Goal: Task Accomplishment & Management: Manage account settings

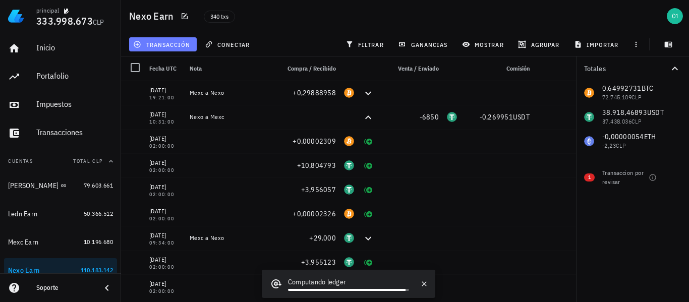
click at [170, 46] on span "transacción" at bounding box center [162, 44] width 55 height 8
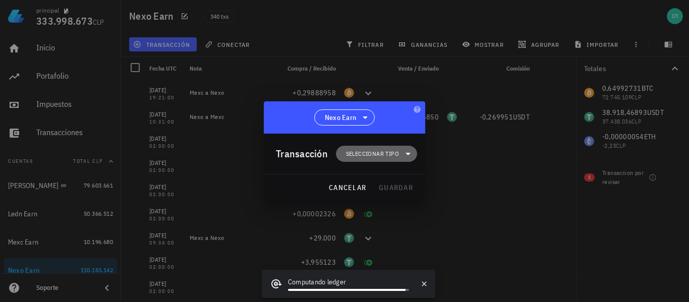
click at [379, 151] on span "Seleccionar tipo" at bounding box center [372, 154] width 53 height 10
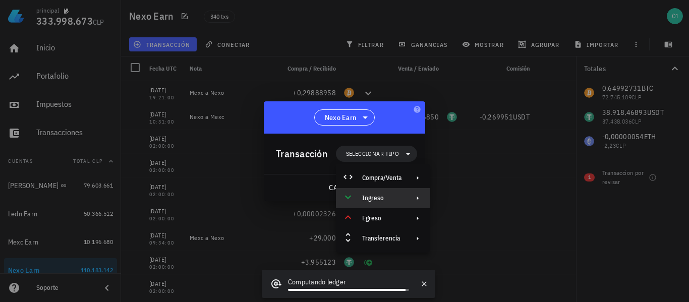
click at [388, 195] on div "Ingreso" at bounding box center [381, 198] width 39 height 8
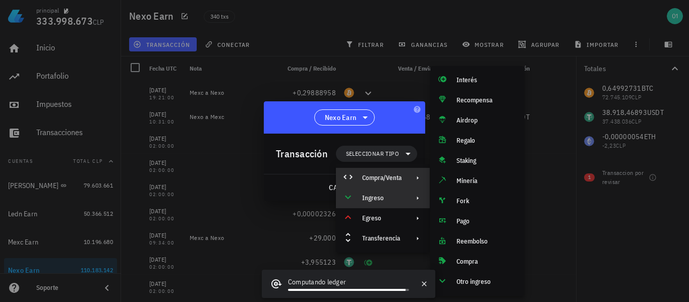
click at [392, 181] on div "Compra/Venta" at bounding box center [381, 178] width 39 height 8
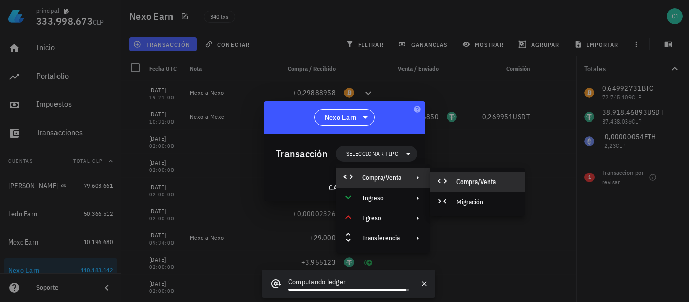
click at [450, 182] on div "Compra/Venta" at bounding box center [477, 182] width 94 height 20
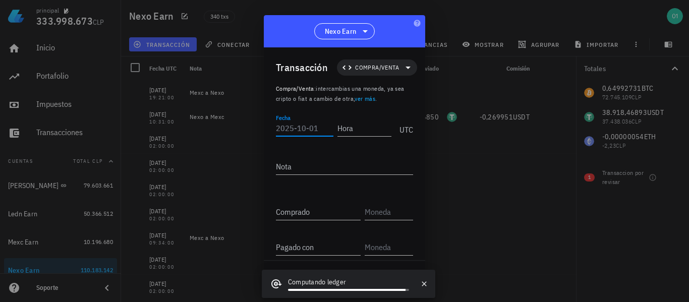
click at [315, 128] on input "Fecha" at bounding box center [304, 128] width 57 height 16
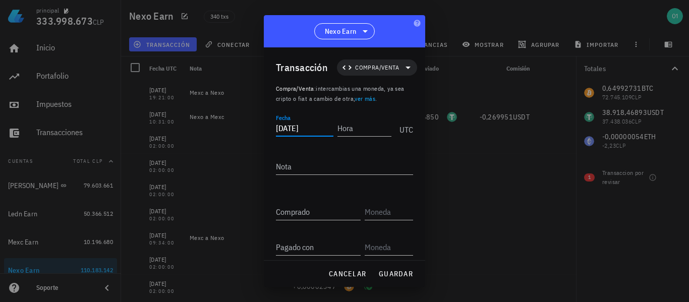
type input "[DATE]"
type input "08:13:28"
type input "0,05580815"
type input "BTC"
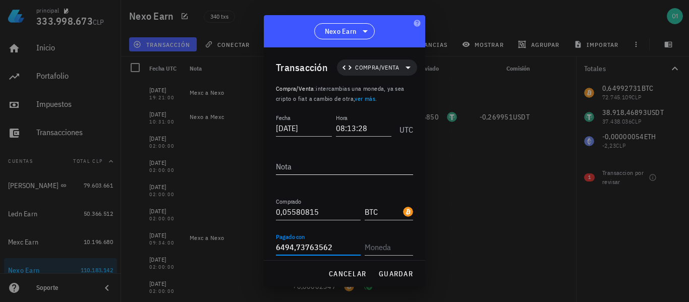
type input "6.494,73763562"
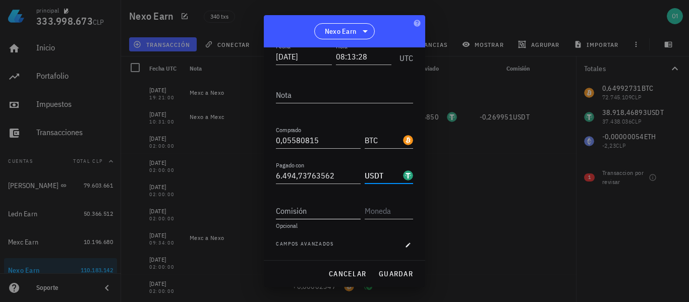
type input "USDT"
click at [334, 212] on input "Comisión" at bounding box center [318, 211] width 85 height 16
type input "3,24736881"
click at [389, 213] on input "text" at bounding box center [388, 211] width 46 height 16
type input "USDT"
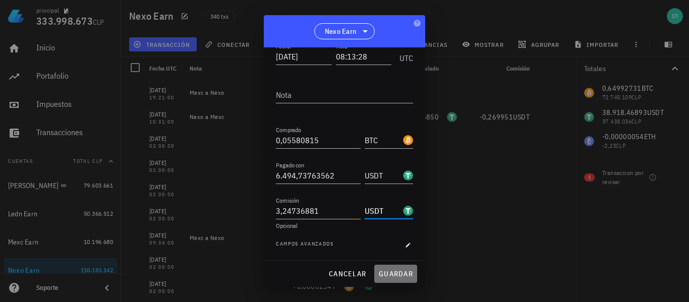
click at [394, 277] on span "guardar" at bounding box center [395, 273] width 35 height 9
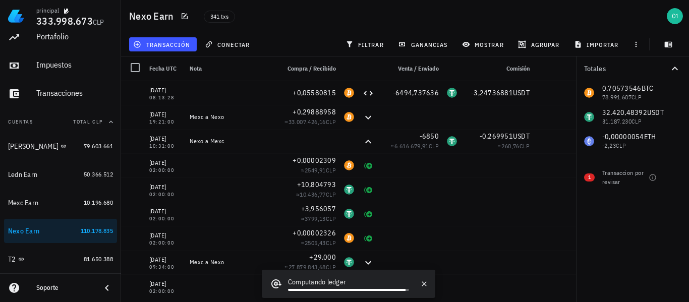
scroll to position [36, 0]
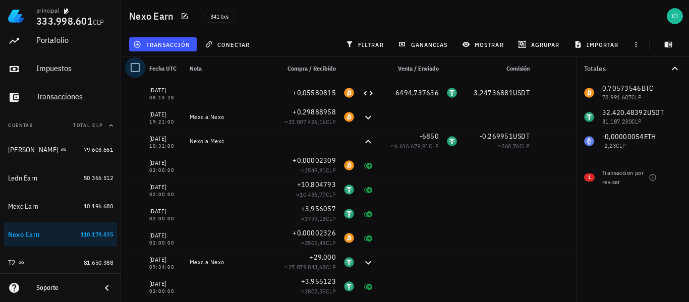
click at [138, 68] on div at bounding box center [135, 67] width 17 height 17
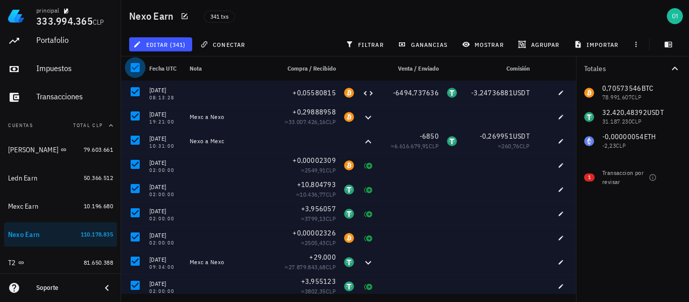
click at [137, 72] on div at bounding box center [135, 67] width 17 height 17
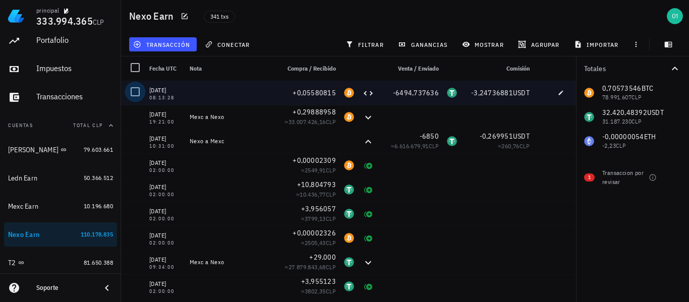
click at [139, 90] on div at bounding box center [135, 91] width 17 height 17
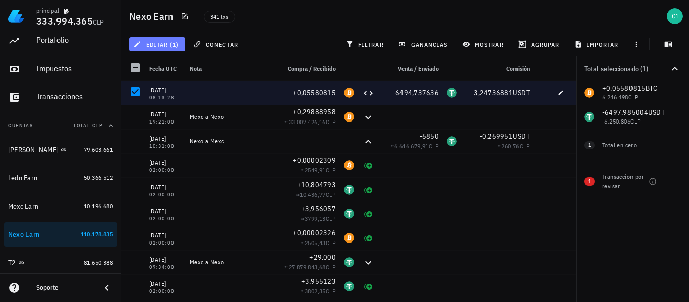
click at [155, 48] on button "editar (1)" at bounding box center [157, 44] width 56 height 14
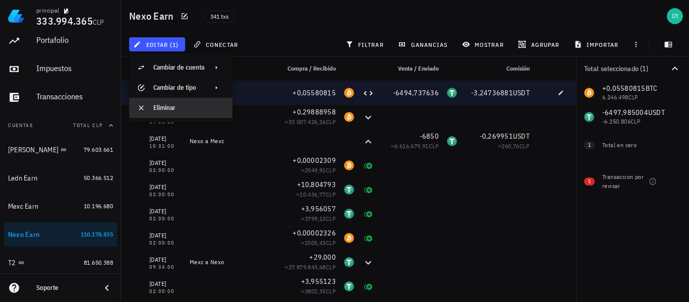
click at [172, 105] on div "Eliminar" at bounding box center [188, 108] width 71 height 8
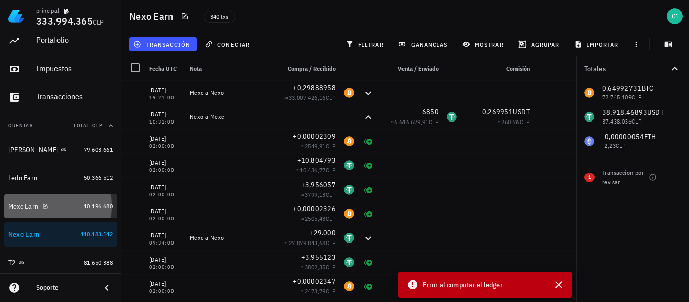
click at [24, 204] on div "Mexc Earn" at bounding box center [23, 206] width 30 height 9
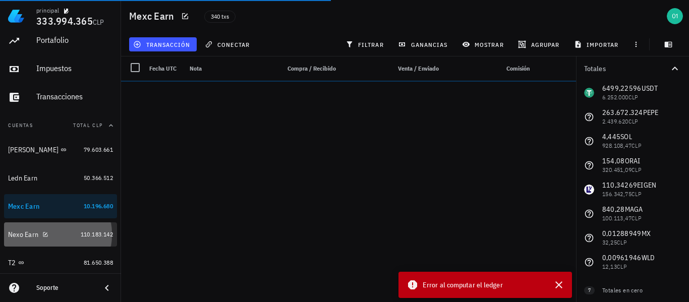
click at [16, 235] on div "Nexo Earn" at bounding box center [23, 234] width 30 height 9
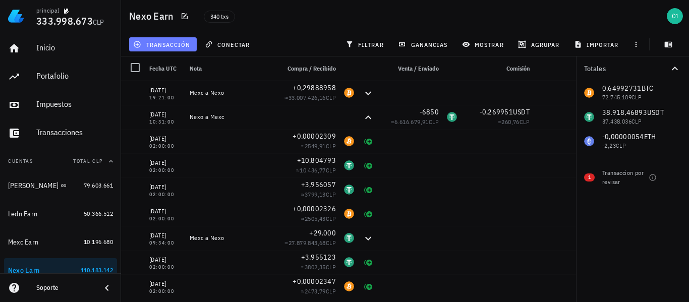
click at [163, 42] on span "transacción" at bounding box center [162, 44] width 55 height 8
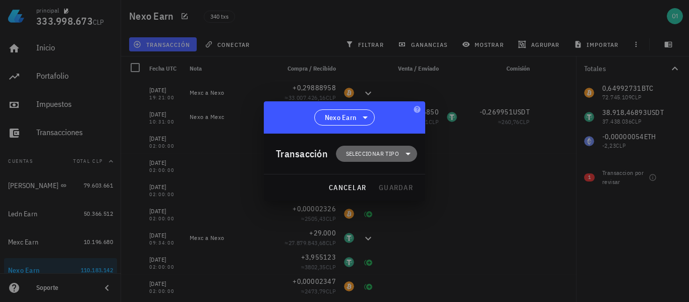
click at [348, 152] on span "Seleccionar tipo" at bounding box center [372, 154] width 53 height 10
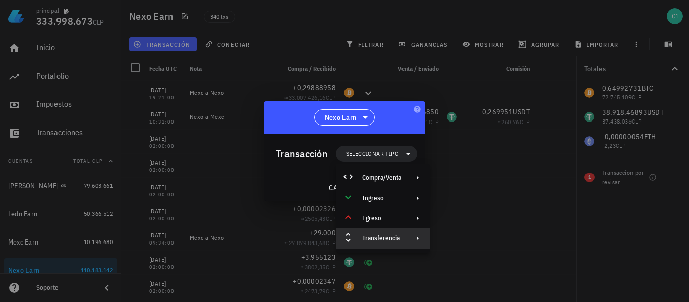
click at [376, 233] on div "Transferencia" at bounding box center [383, 238] width 94 height 20
click at [451, 261] on div "Retiro" at bounding box center [477, 263] width 94 height 20
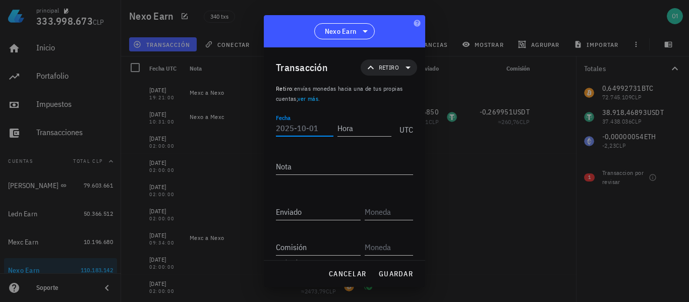
click at [288, 130] on input "Fecha" at bounding box center [304, 128] width 57 height 16
type input "[DATE]"
type input "08:15:00"
type textarea "Nexo a Mexc"
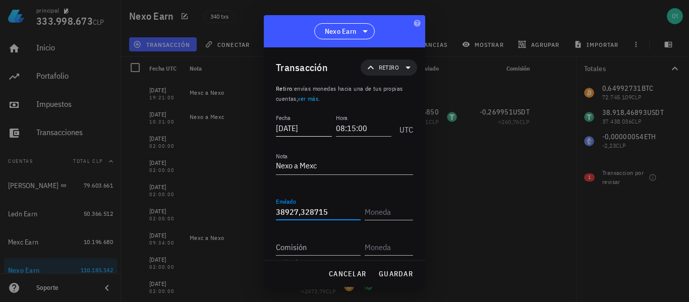
type input "38.927,328715"
type input "USDT"
click at [332, 211] on input "38927,328715" at bounding box center [318, 212] width 85 height 16
type input "38.927,0535"
click at [381, 213] on input "USDT" at bounding box center [383, 212] width 36 height 16
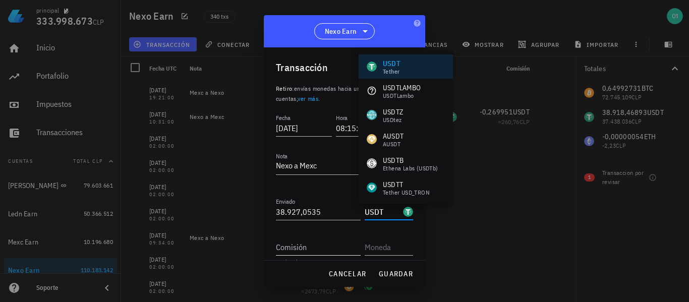
click at [322, 240] on input "Comisión" at bounding box center [318, 247] width 85 height 16
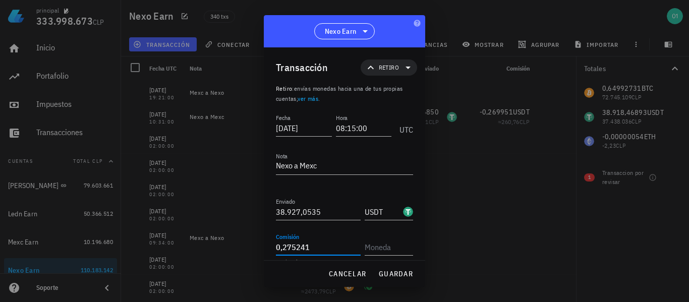
type input "0,275241"
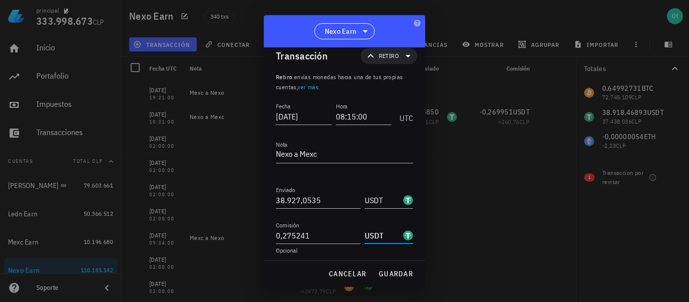
scroll to position [16, 0]
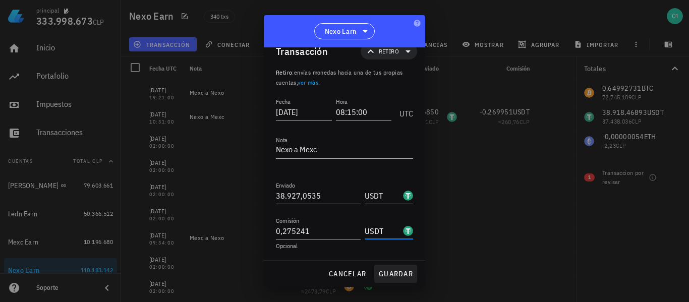
type input "USDT"
click at [388, 277] on span "guardar" at bounding box center [395, 273] width 35 height 9
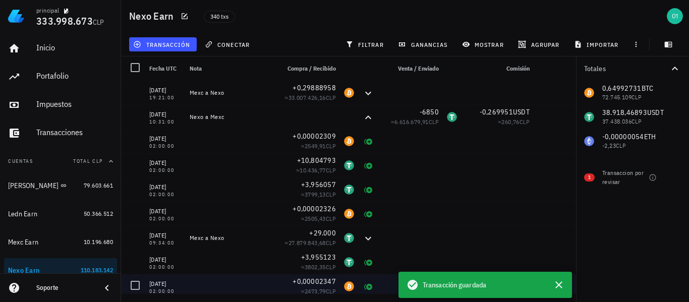
scroll to position [0, 0]
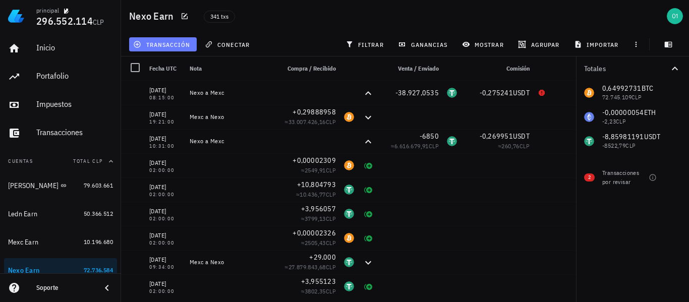
click at [185, 48] on button "transacción" at bounding box center [163, 44] width 68 height 14
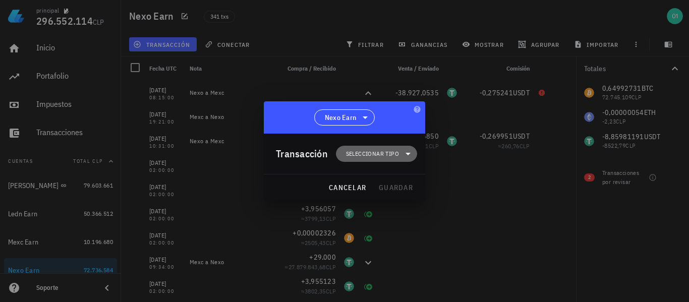
click at [356, 156] on span "Seleccionar tipo" at bounding box center [372, 154] width 53 height 10
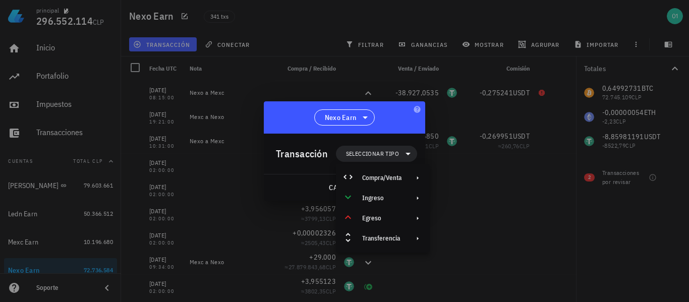
click at [470, 237] on div at bounding box center [344, 151] width 689 height 302
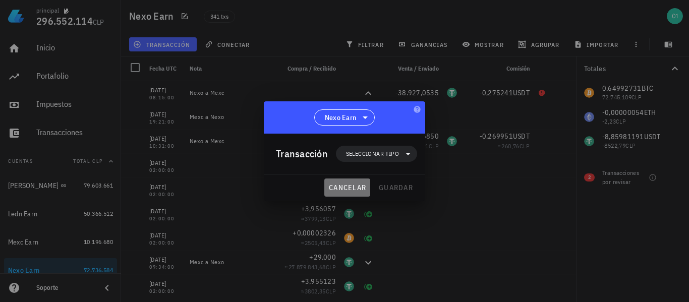
click at [364, 186] on span "cancelar" at bounding box center [347, 187] width 38 height 9
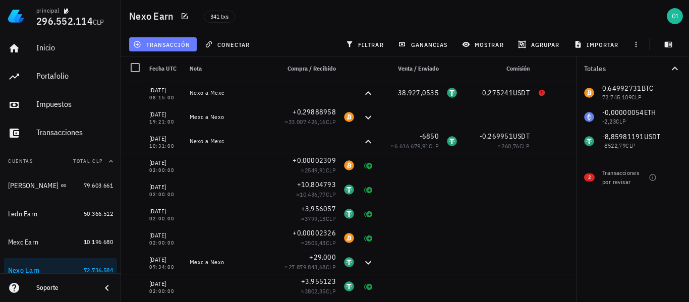
click at [156, 41] on span "transacción" at bounding box center [162, 44] width 55 height 8
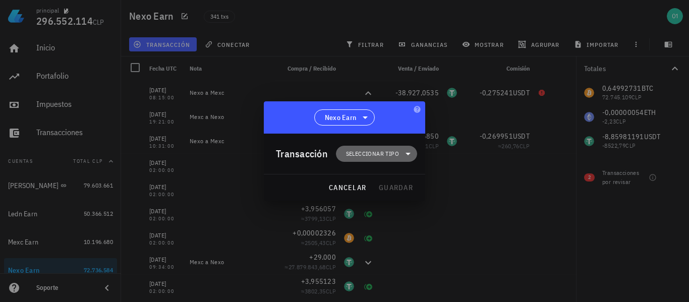
click at [350, 152] on span "Seleccionar tipo" at bounding box center [372, 154] width 53 height 10
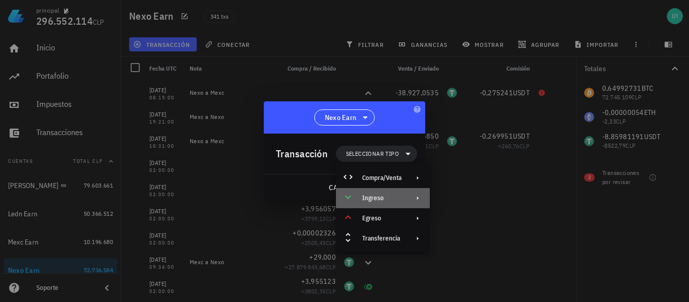
click at [360, 194] on div "Ingreso" at bounding box center [383, 198] width 94 height 20
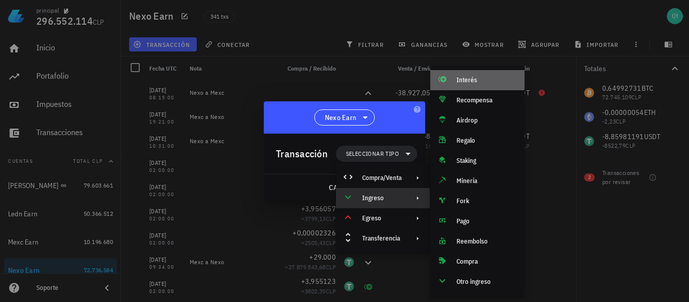
click at [449, 82] on div at bounding box center [444, 80] width 12 height 12
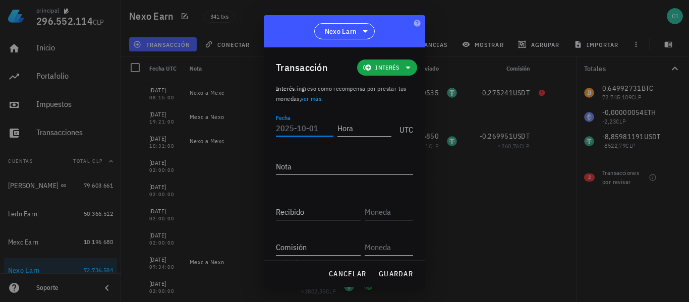
click at [317, 130] on input "Fecha" at bounding box center [304, 128] width 57 height 16
type input "[DATE]"
type input "02:00:00"
type input "9,189782"
type input "USDT"
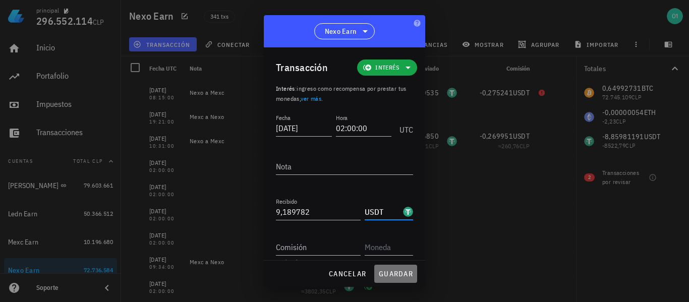
click at [392, 272] on span "guardar" at bounding box center [395, 273] width 35 height 9
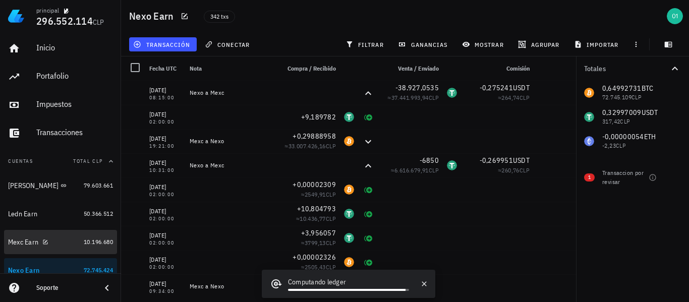
click at [20, 241] on div "Mexc Earn" at bounding box center [23, 242] width 30 height 9
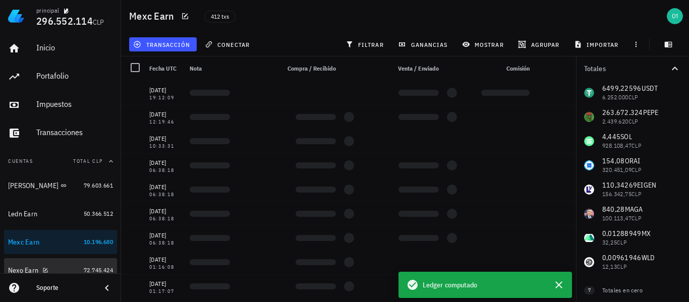
click at [14, 265] on div "Nexo Earn" at bounding box center [44, 271] width 72 height 22
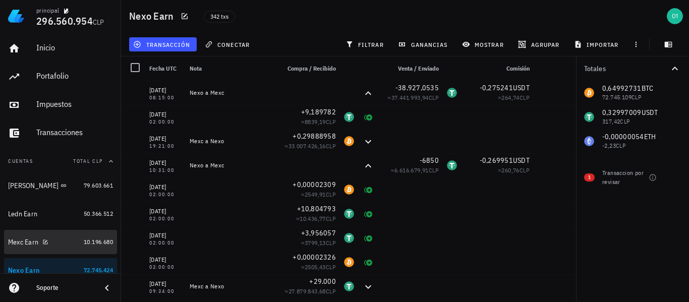
click at [17, 242] on div "Mexc Earn" at bounding box center [23, 242] width 30 height 9
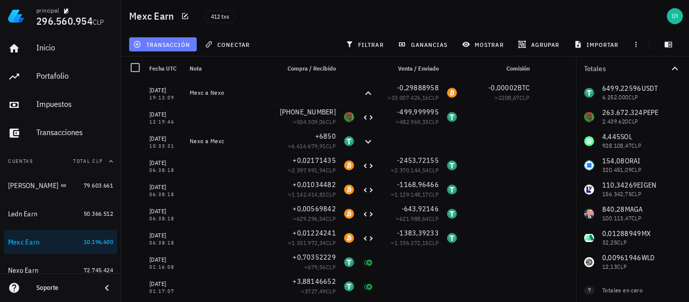
click at [184, 44] on span "transacción" at bounding box center [162, 44] width 55 height 8
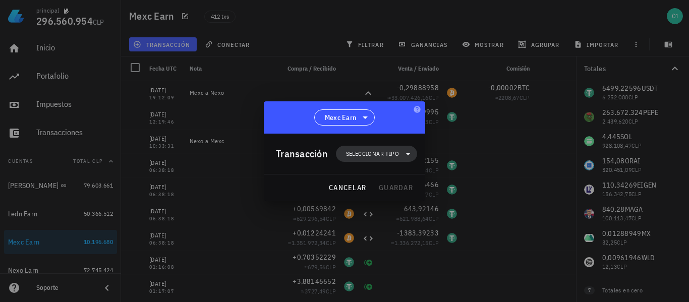
click at [351, 158] on span "Seleccionar tipo" at bounding box center [372, 154] width 53 height 10
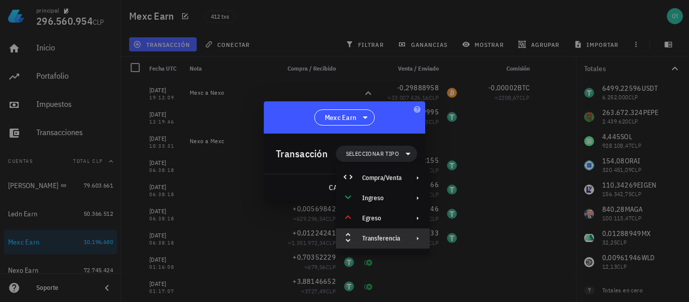
click at [387, 239] on div "Transferencia" at bounding box center [381, 239] width 39 height 8
click at [452, 240] on div "Depósito" at bounding box center [477, 243] width 94 height 20
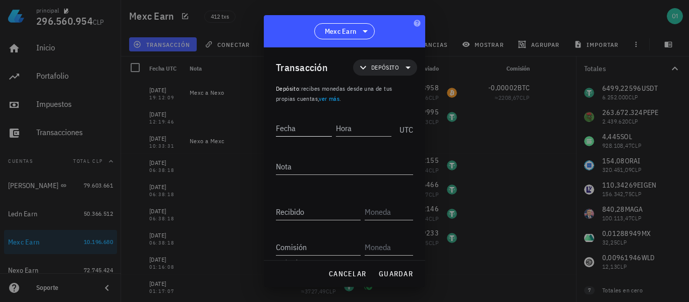
click at [307, 123] on input "Fecha" at bounding box center [304, 128] width 56 height 16
type input "[DATE]"
type input "08:20:53"
type textarea "Nexo a Mexc"
type input "38.927,05347309"
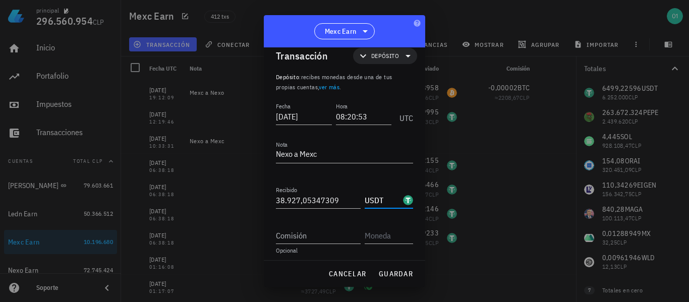
scroll to position [16, 0]
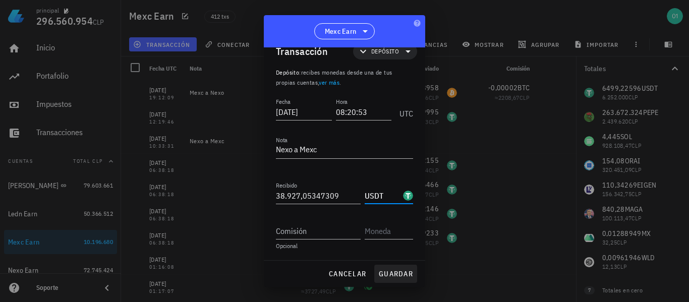
type input "USDT"
click at [390, 271] on span "guardar" at bounding box center [395, 273] width 35 height 9
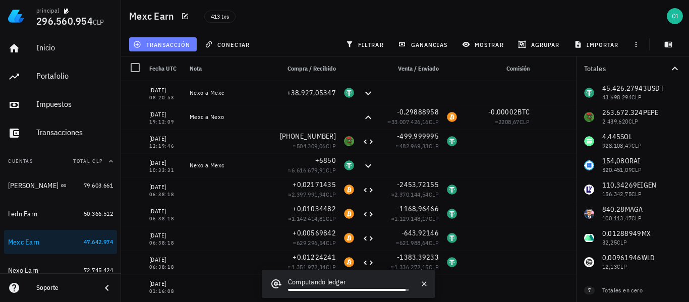
click at [165, 46] on span "transacción" at bounding box center [162, 44] width 55 height 8
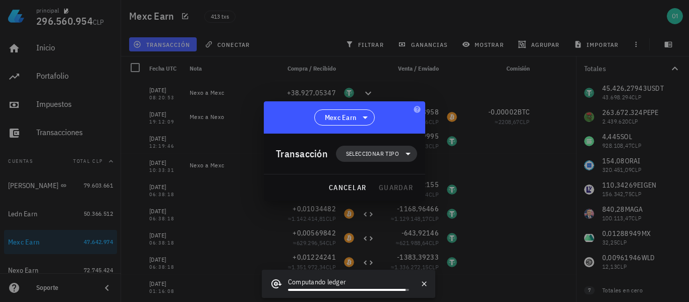
click at [373, 153] on span "Seleccionar tipo" at bounding box center [372, 154] width 53 height 10
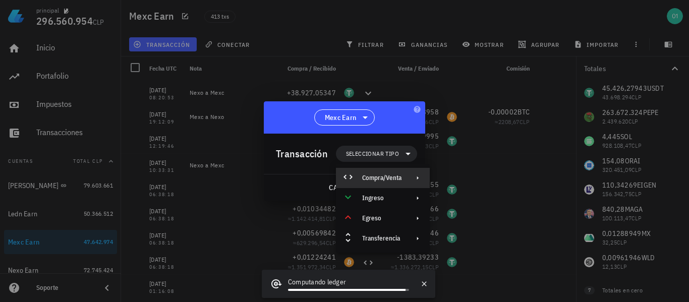
click at [387, 173] on div "Compra/Venta" at bounding box center [383, 178] width 94 height 20
click at [464, 181] on div "Compra/Venta" at bounding box center [486, 182] width 60 height 8
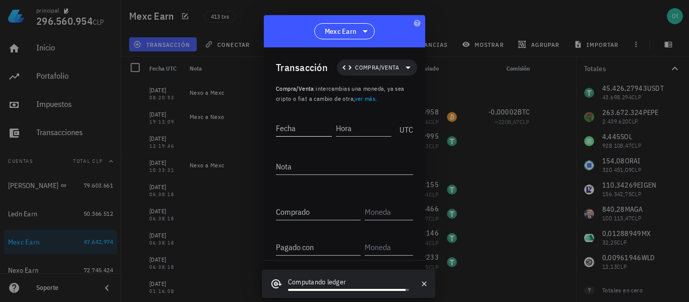
click at [319, 130] on input "Fecha" at bounding box center [304, 128] width 56 height 16
type input "[DATE]"
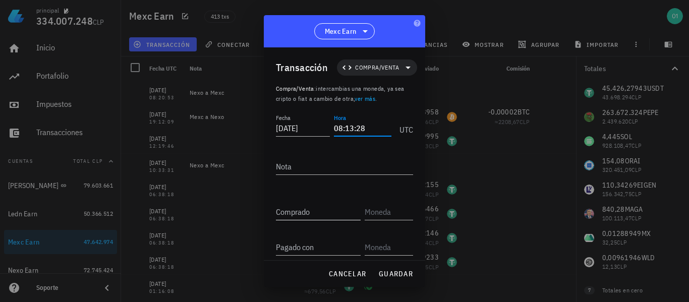
type input "08:13:28"
type input "6.494,73763562"
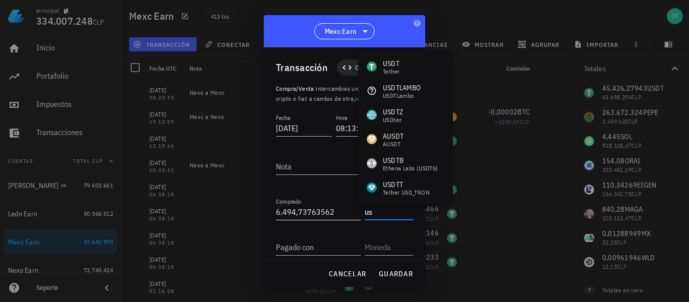
type input "u"
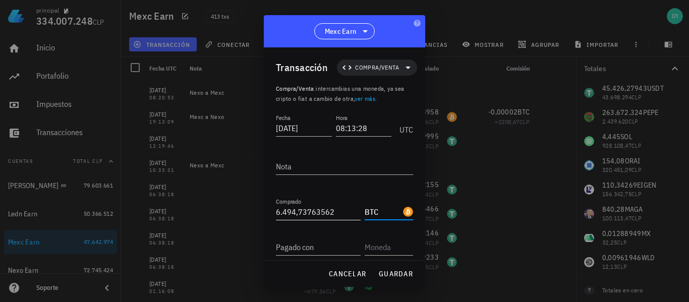
type input "BTC"
click at [336, 209] on input "6494,73763562" at bounding box center [318, 212] width 85 height 16
type input "6"
type input "0,05580815"
click at [328, 243] on input "Pagado con" at bounding box center [318, 247] width 85 height 16
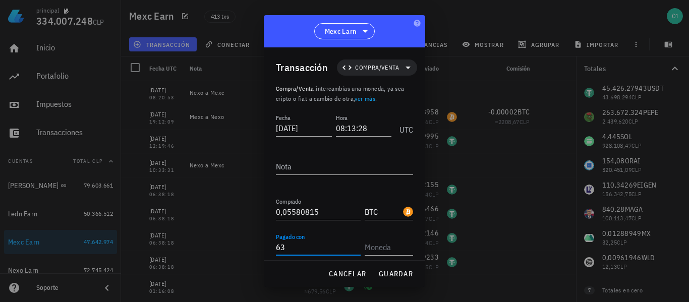
type input "6"
click at [336, 248] on input "6494,73763562" at bounding box center [318, 247] width 85 height 16
type input "6.494,73763562"
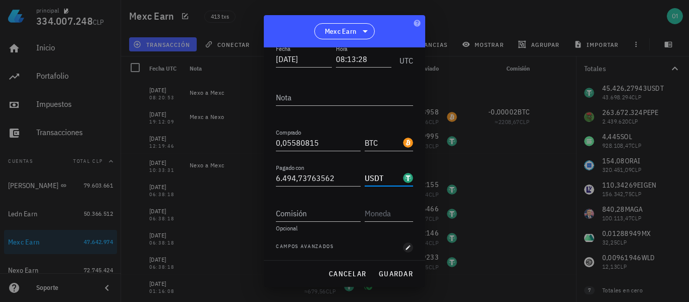
scroll to position [72, 0]
type input "USDT"
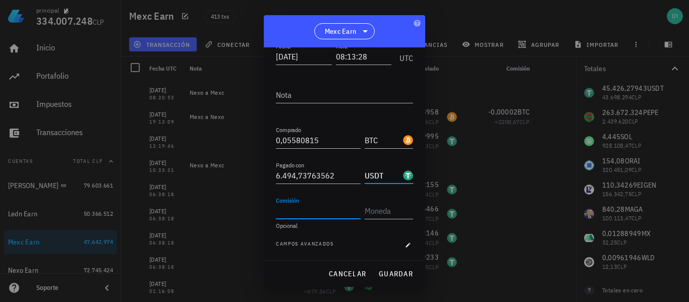
click at [329, 209] on input "Comisión" at bounding box center [318, 211] width 85 height 16
type input "3,24736881"
click at [382, 211] on input "text" at bounding box center [388, 211] width 46 height 16
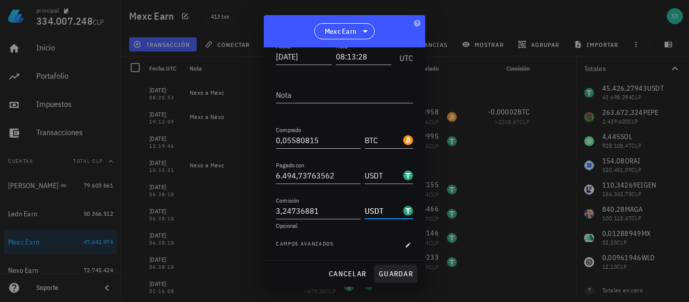
type input "USDT"
click at [399, 274] on span "guardar" at bounding box center [395, 273] width 35 height 9
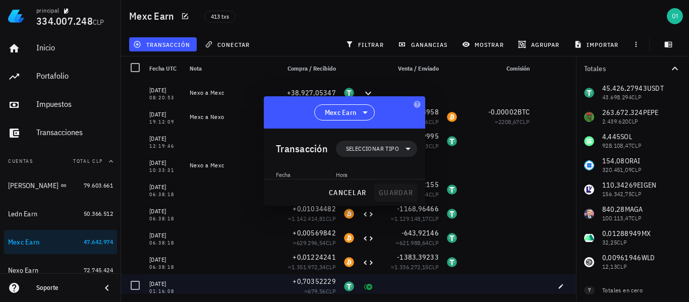
scroll to position [0, 0]
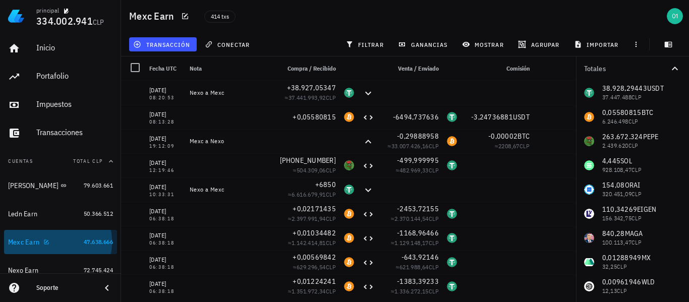
click at [58, 245] on div "Mexc Earn" at bounding box center [44, 243] width 72 height 10
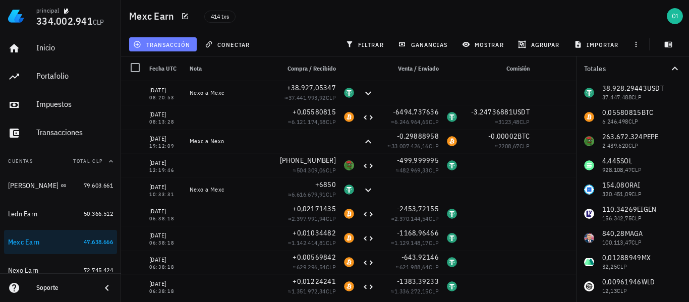
click at [154, 45] on span "transacción" at bounding box center [162, 44] width 55 height 8
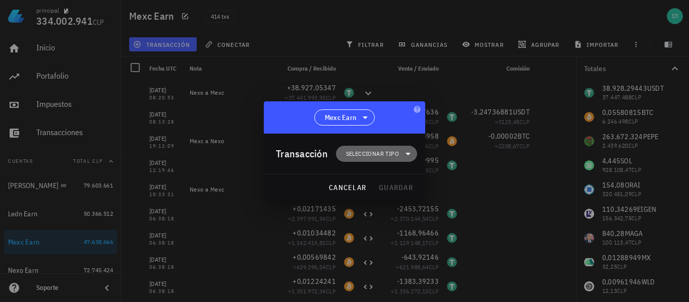
click at [369, 155] on span "Seleccionar tipo" at bounding box center [372, 154] width 53 height 10
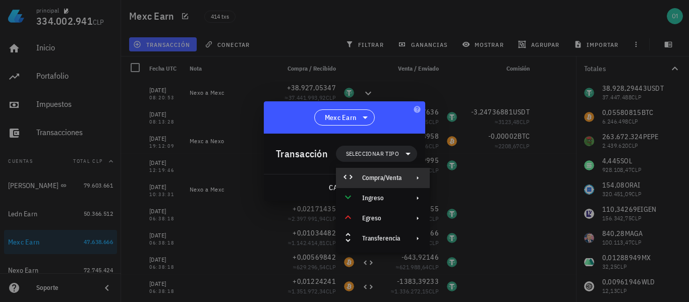
click at [401, 177] on div "Compra/Venta" at bounding box center [381, 178] width 39 height 8
click at [488, 181] on div "Compra/Venta" at bounding box center [486, 182] width 60 height 8
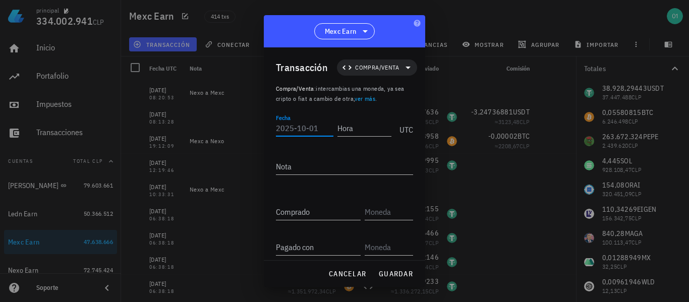
click at [302, 131] on input "Fecha" at bounding box center [304, 128] width 57 height 16
type input "[DATE]"
type input "08:58:57"
type input "0,13559393"
type input "BTC"
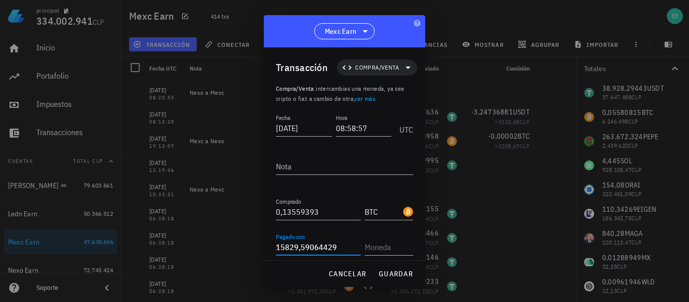
type input "15.829,59064429"
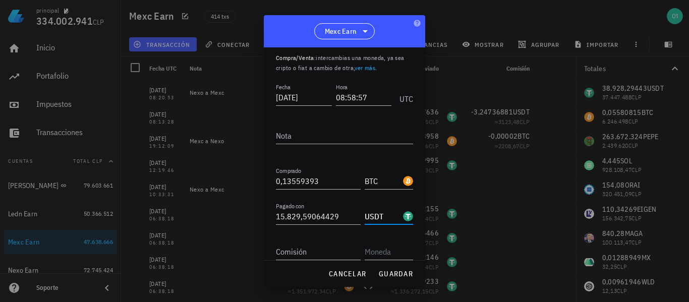
scroll to position [72, 0]
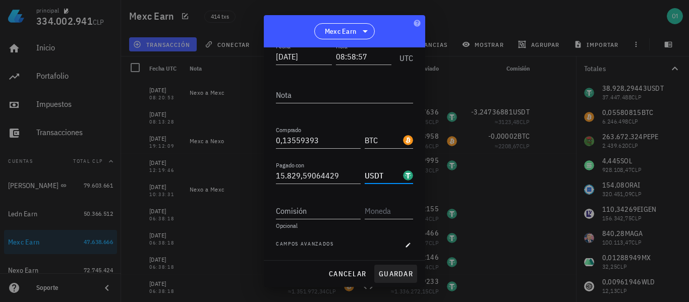
type input "USDT"
click at [395, 271] on span "guardar" at bounding box center [395, 273] width 35 height 9
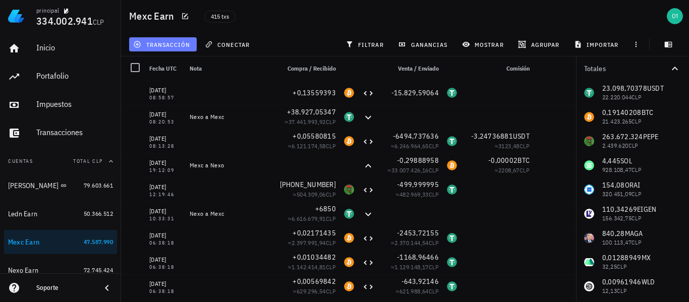
click at [178, 50] on button "transacción" at bounding box center [163, 44] width 68 height 14
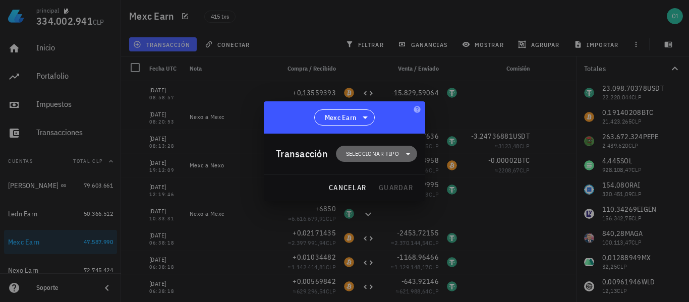
click at [359, 151] on span "Seleccionar tipo" at bounding box center [372, 154] width 53 height 10
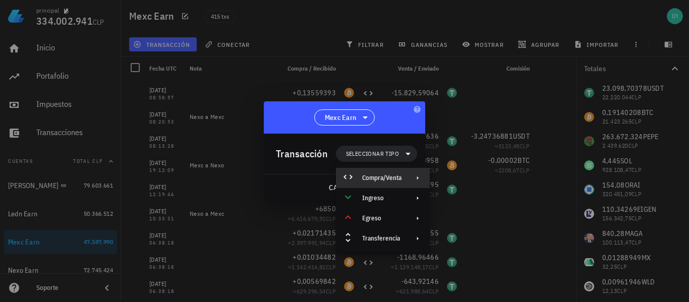
drag, startPoint x: 399, startPoint y: 178, endPoint x: 406, endPoint y: 177, distance: 6.6
click at [400, 178] on div "Compra/Venta" at bounding box center [381, 178] width 39 height 8
click at [461, 182] on div "Compra/Venta" at bounding box center [486, 182] width 60 height 8
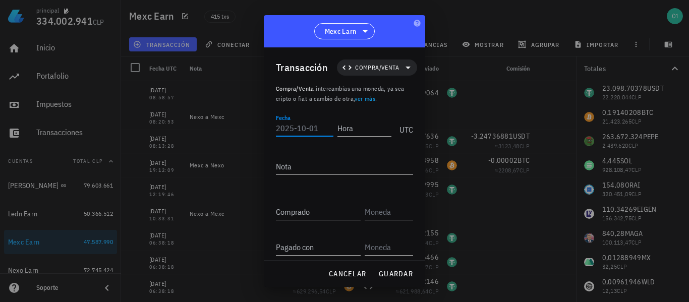
click at [310, 125] on input "Fecha" at bounding box center [304, 128] width 57 height 16
type input "[DATE]"
type input "08:58:57"
type input "0,19769374"
type input "BTC"
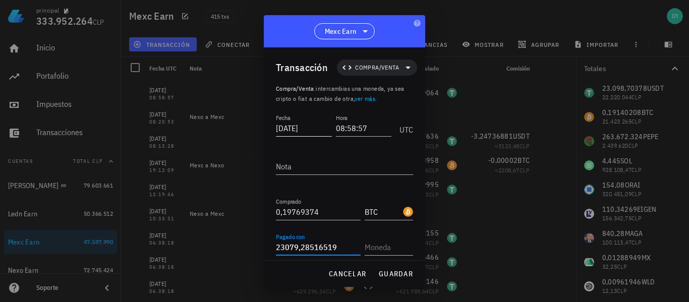
type input "23.079,28516519"
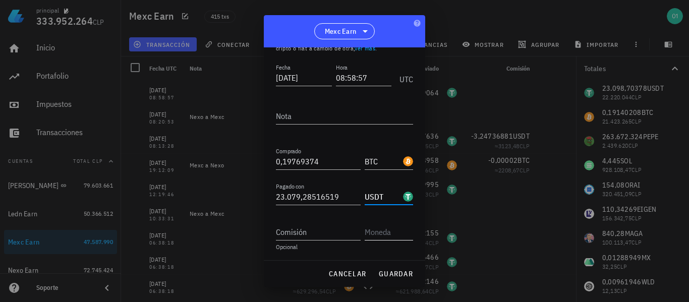
scroll to position [72, 0]
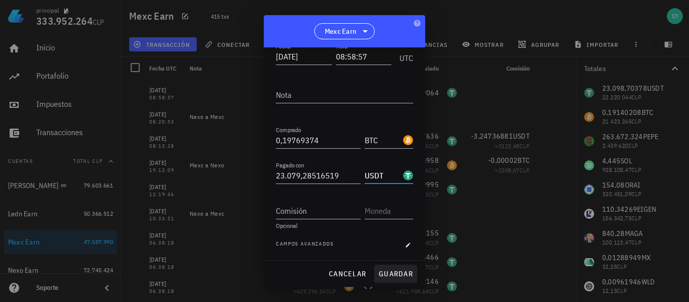
type input "USDT"
click at [405, 271] on span "guardar" at bounding box center [395, 273] width 35 height 9
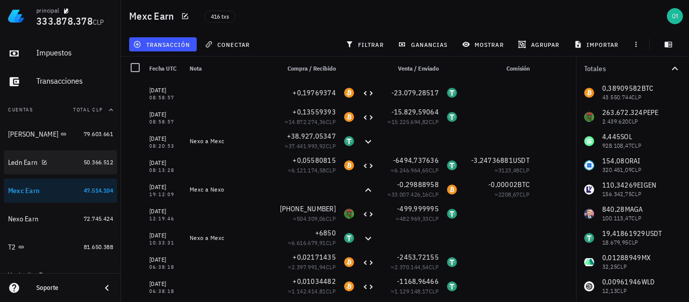
scroll to position [101, 0]
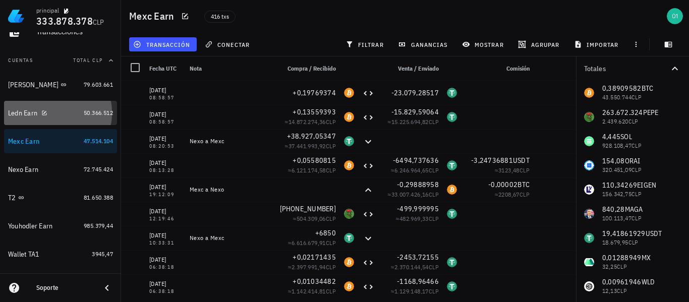
click at [14, 110] on div "Ledn Earn" at bounding box center [22, 113] width 29 height 9
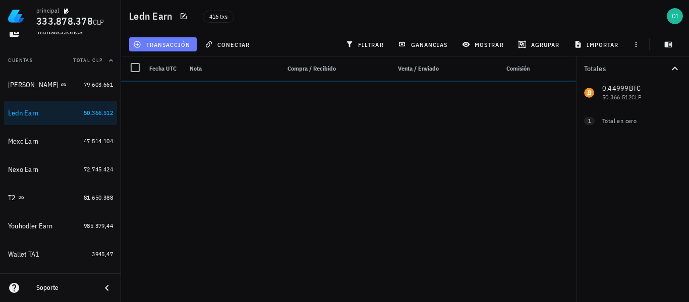
click at [169, 43] on span "transacción" at bounding box center [162, 44] width 55 height 8
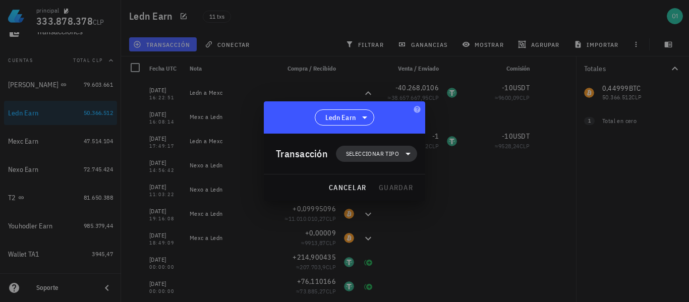
click at [362, 152] on span "Seleccionar tipo" at bounding box center [372, 154] width 53 height 10
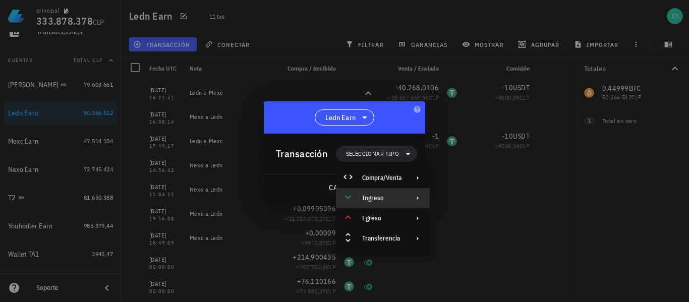
drag, startPoint x: 378, startPoint y: 198, endPoint x: 384, endPoint y: 198, distance: 6.6
click at [379, 198] on div "Ingreso" at bounding box center [381, 198] width 39 height 8
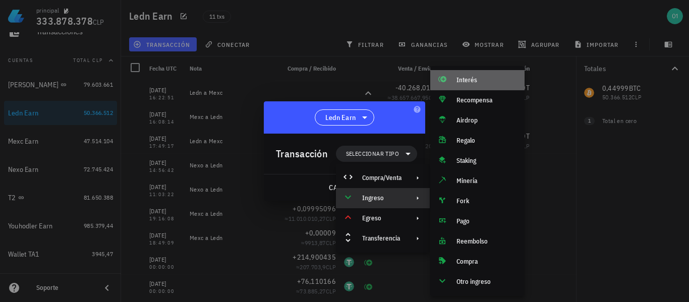
click at [467, 81] on div "Interés" at bounding box center [486, 80] width 60 height 8
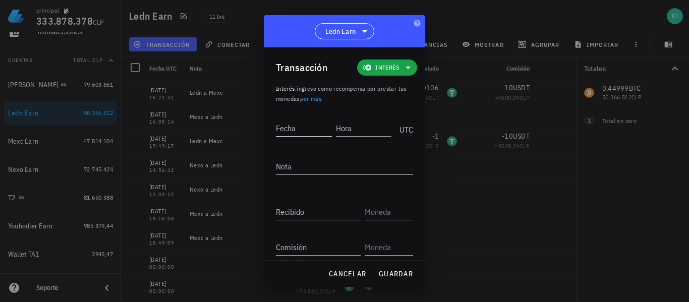
click at [311, 131] on input "Fecha" at bounding box center [304, 128] width 56 height 16
type input "[DATE]"
type input "01:00:00"
click at [341, 169] on textarea "Nota" at bounding box center [344, 166] width 137 height 16
click at [323, 210] on input "Recibido" at bounding box center [318, 212] width 85 height 16
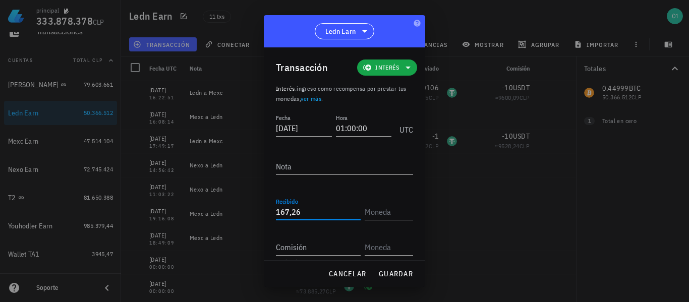
type input "167,26"
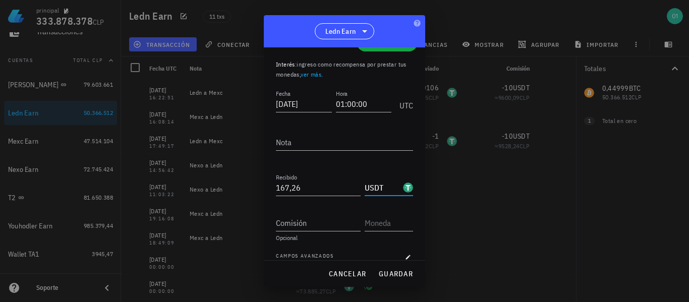
scroll to position [36, 0]
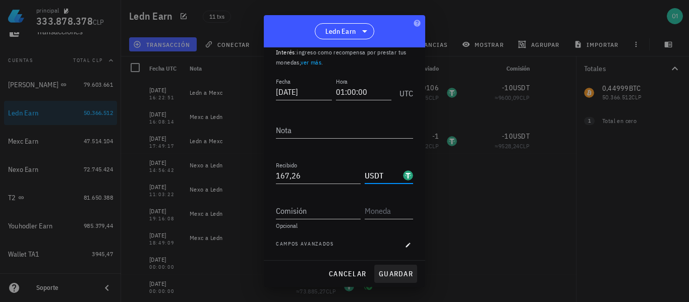
type input "USDT"
click at [398, 271] on span "guardar" at bounding box center [395, 273] width 35 height 9
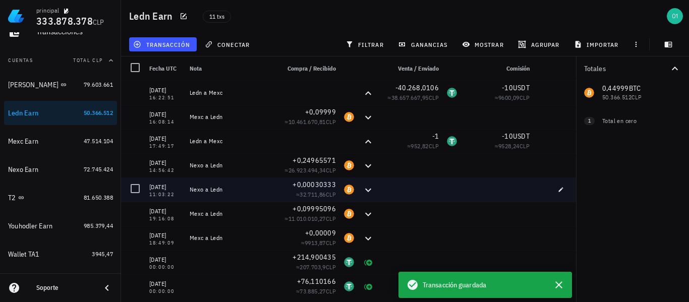
scroll to position [0, 0]
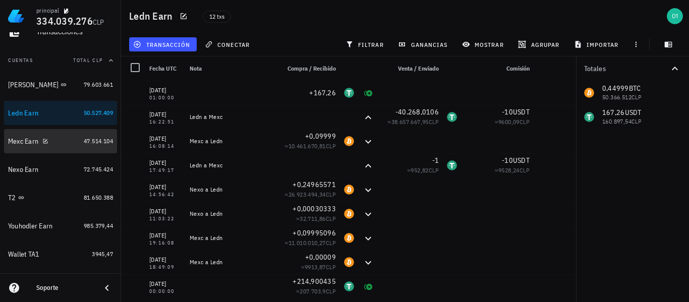
drag, startPoint x: 20, startPoint y: 146, endPoint x: 88, endPoint y: 145, distance: 67.6
click at [20, 146] on div "Mexc Earn" at bounding box center [44, 142] width 72 height 10
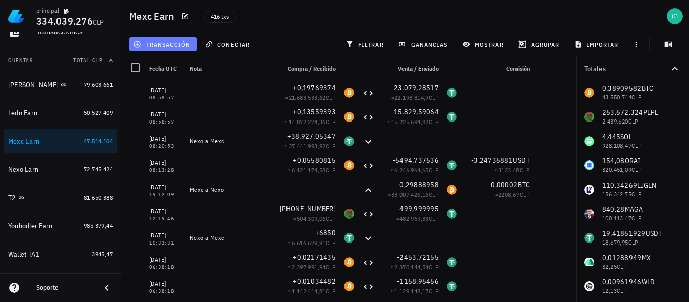
click at [171, 48] on span "transacción" at bounding box center [162, 44] width 55 height 8
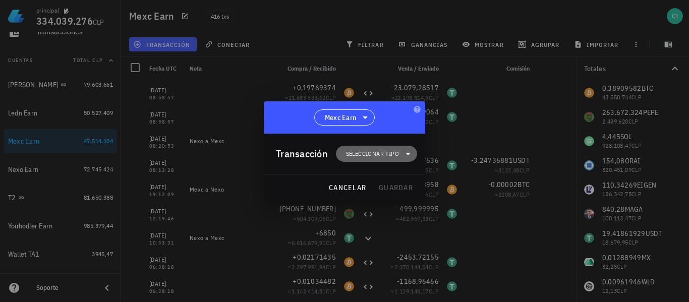
click at [383, 150] on span "Seleccionar tipo" at bounding box center [372, 154] width 53 height 10
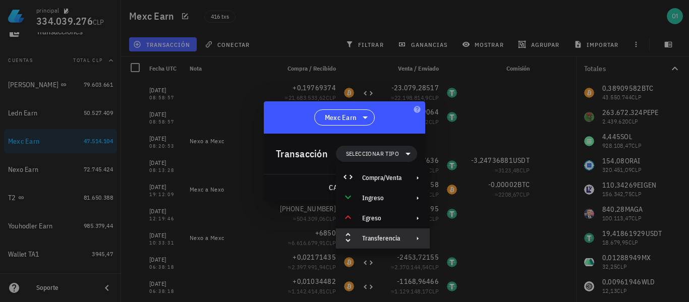
click at [388, 240] on div "Transferencia" at bounding box center [381, 239] width 39 height 8
click at [461, 261] on div "Retiro" at bounding box center [486, 263] width 60 height 8
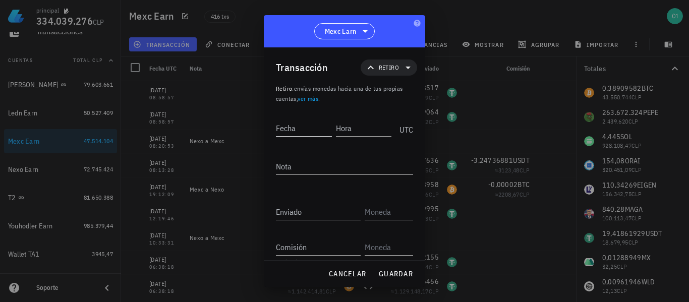
click at [315, 132] on input "Fecha" at bounding box center [304, 128] width 56 height 16
type input "[DATE]"
type input "09:13:05"
type textarea "Mexc a Ledn"
type input "0,38907582"
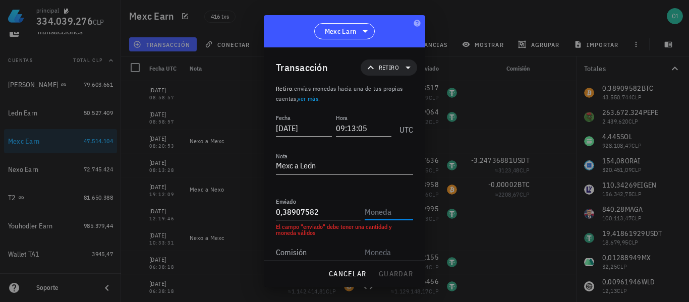
click at [399, 212] on input "text" at bounding box center [388, 212] width 46 height 16
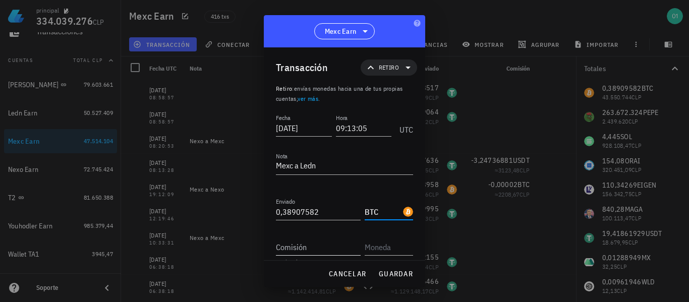
type input "BTC"
click at [325, 250] on input "Comisión" at bounding box center [318, 247] width 85 height 16
type input "0,00002"
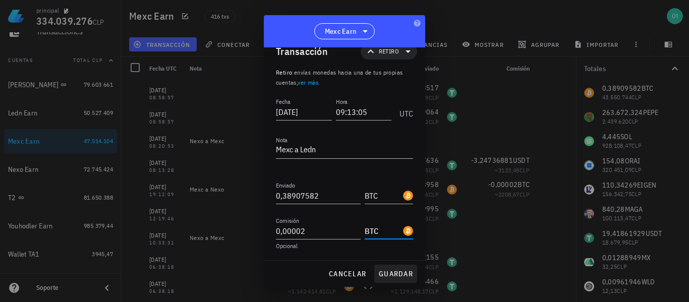
type input "BTC"
click at [392, 270] on span "guardar" at bounding box center [395, 273] width 35 height 9
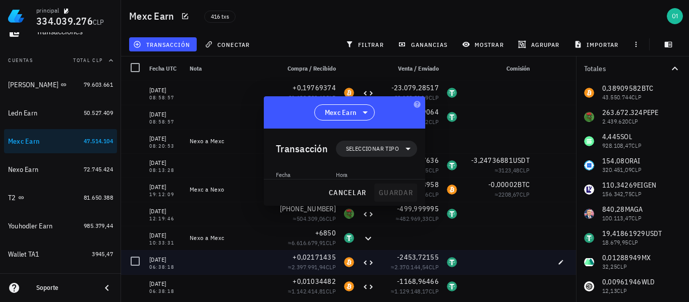
scroll to position [0, 0]
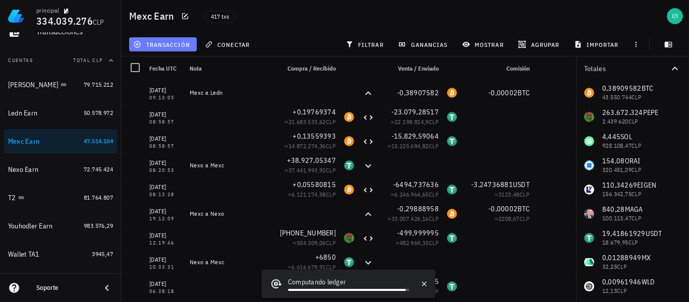
click at [165, 47] on span "transacción" at bounding box center [162, 44] width 55 height 8
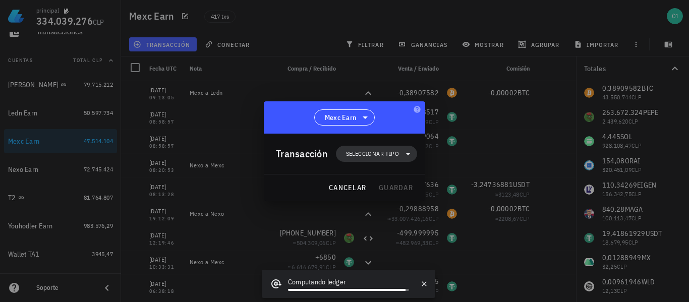
click at [372, 154] on span "Seleccionar tipo" at bounding box center [372, 154] width 53 height 10
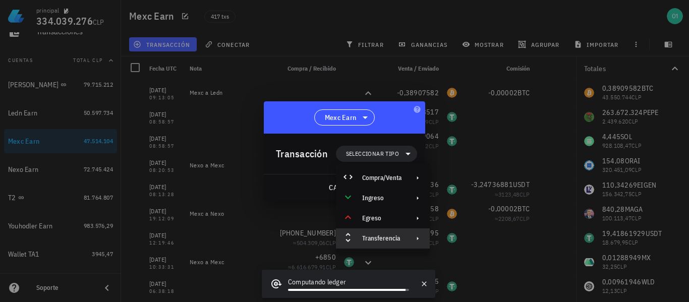
click at [388, 235] on div "Transferencia" at bounding box center [381, 239] width 39 height 8
click at [448, 260] on icon at bounding box center [442, 262] width 12 height 12
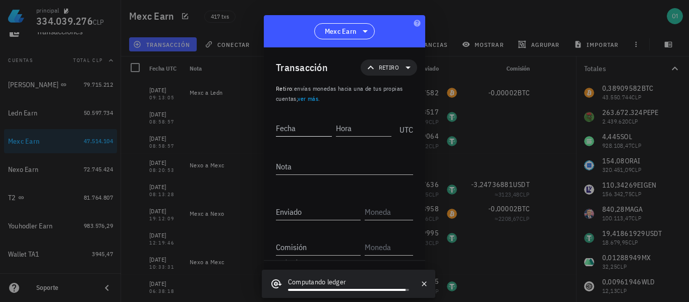
click at [299, 126] on input "Fecha" at bounding box center [304, 128] width 56 height 16
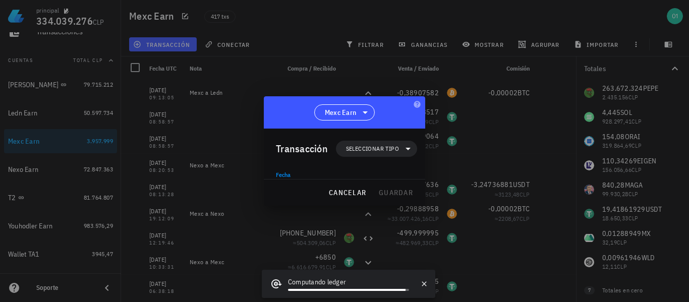
type input "2025-100"
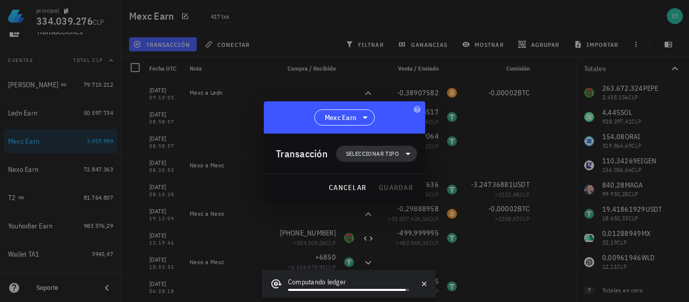
click at [350, 155] on span "Seleccionar tipo" at bounding box center [372, 154] width 53 height 10
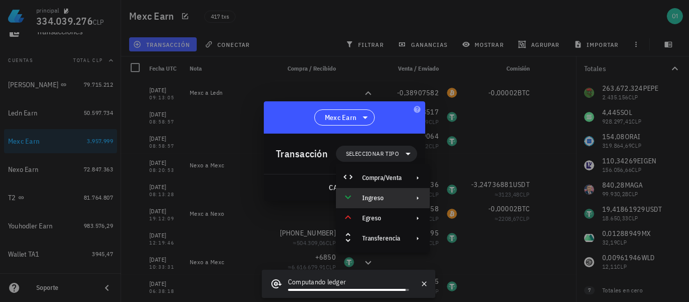
click at [371, 196] on div "Ingreso" at bounding box center [381, 198] width 39 height 8
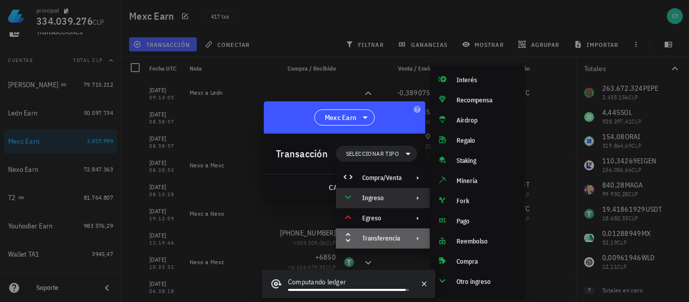
click at [376, 234] on div "Transferencia" at bounding box center [383, 238] width 94 height 20
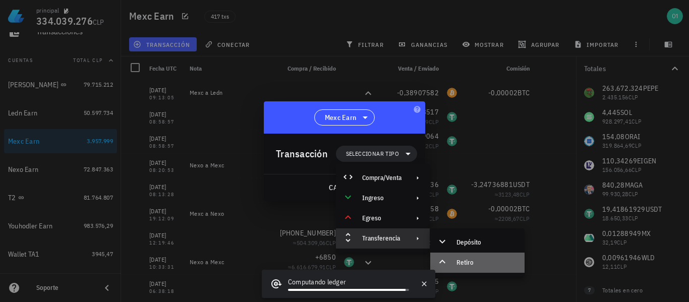
click at [467, 261] on div "Retiro" at bounding box center [486, 263] width 60 height 8
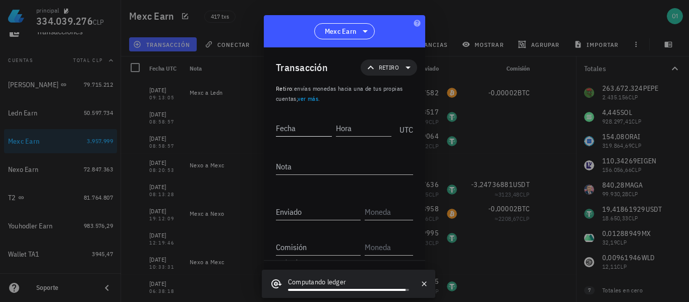
click at [317, 130] on input "Fecha" at bounding box center [304, 128] width 56 height 16
type input "[DATE]"
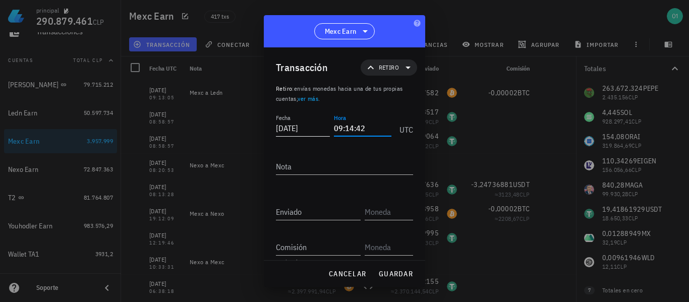
type input "09:14:42"
click at [320, 207] on input "Enviado" at bounding box center [318, 212] width 85 height 16
click at [321, 165] on textarea "Mexc a Coindepo" at bounding box center [344, 166] width 137 height 16
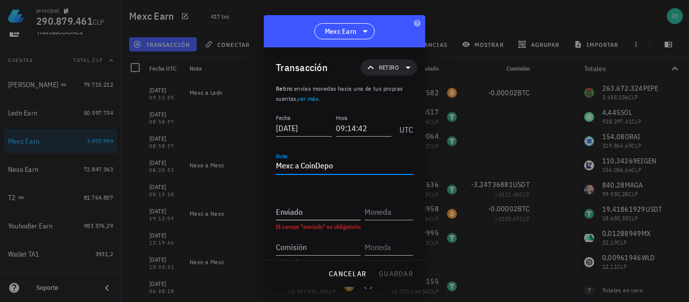
type textarea "Mexc a CoinDepo"
click at [332, 216] on input "Enviado" at bounding box center [318, 212] width 85 height 16
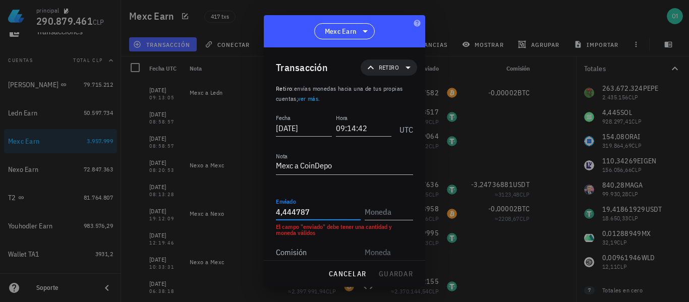
type input "4,444787"
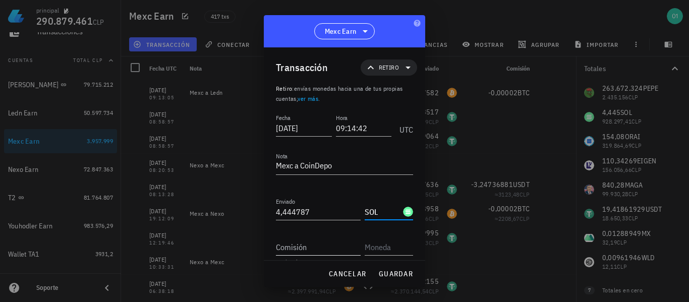
type input "SOL"
click at [333, 240] on input "Comisión" at bounding box center [318, 247] width 85 height 16
type input "0,000213"
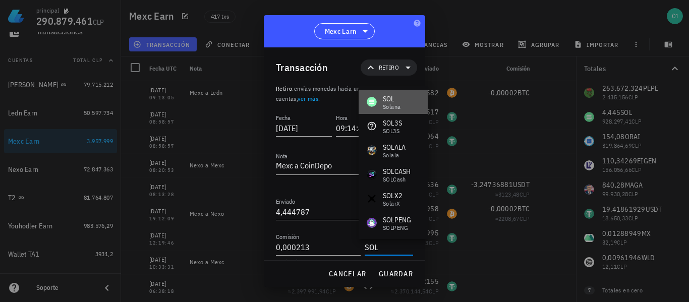
click at [393, 100] on div "SOL" at bounding box center [392, 99] width 18 height 10
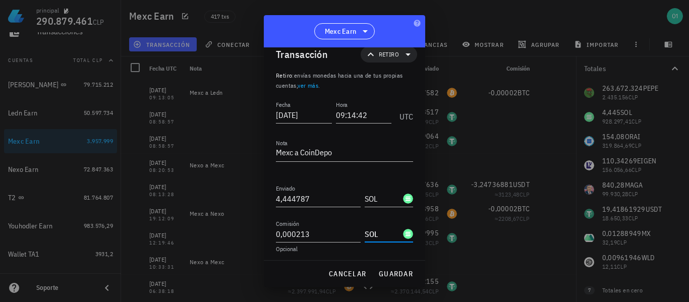
scroll to position [16, 0]
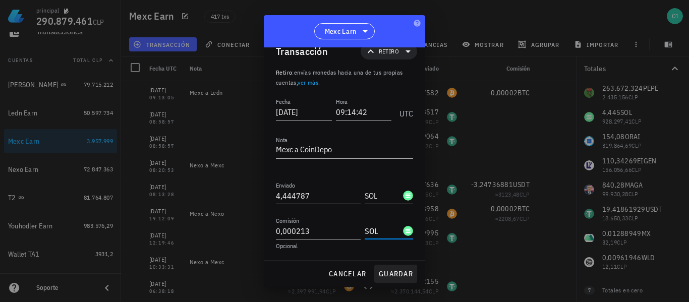
type input "SOL"
click at [396, 273] on span "guardar" at bounding box center [395, 273] width 35 height 9
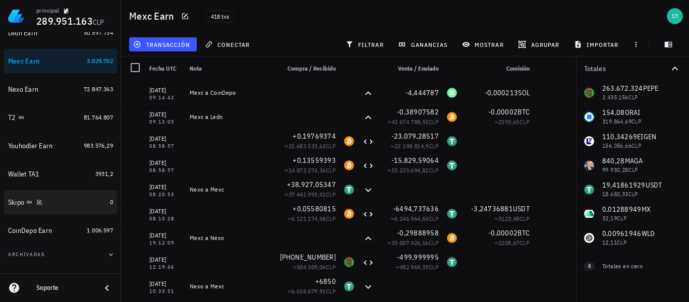
scroll to position [197, 0]
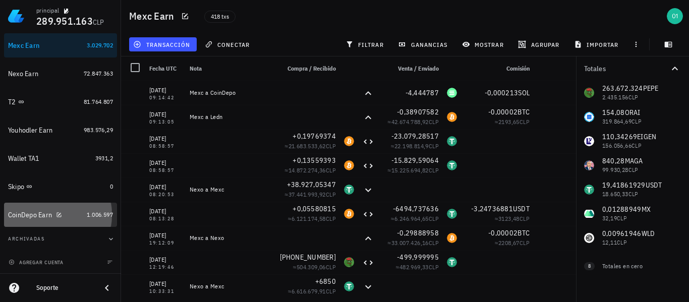
click at [36, 216] on div "CoinDepo Earn" at bounding box center [30, 215] width 44 height 9
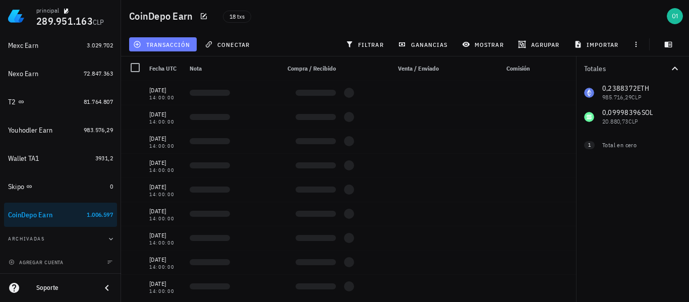
click at [162, 42] on span "transacción" at bounding box center [162, 44] width 55 height 8
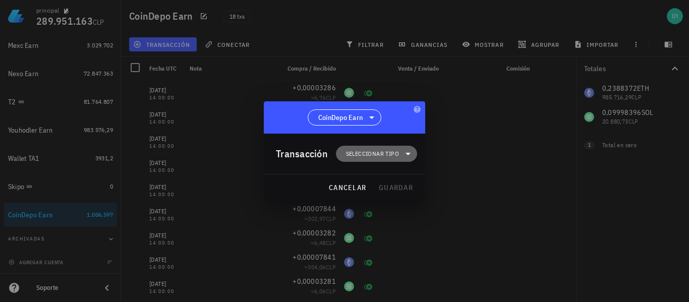
click at [361, 152] on span "Seleccionar tipo" at bounding box center [372, 154] width 53 height 10
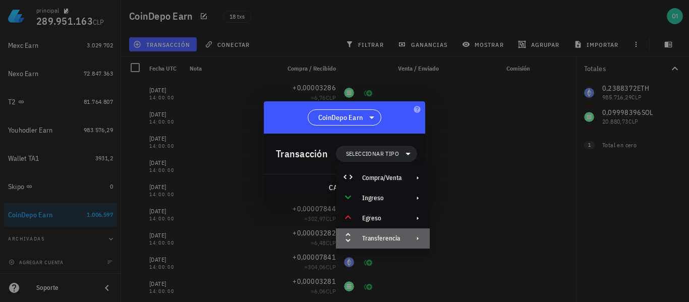
click at [388, 244] on div "Transferencia" at bounding box center [383, 238] width 94 height 20
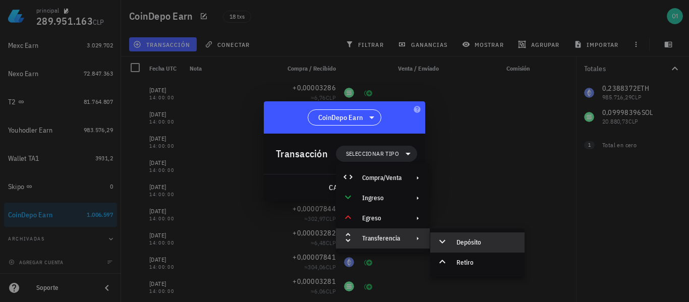
click at [461, 243] on div "Depósito" at bounding box center [486, 243] width 60 height 8
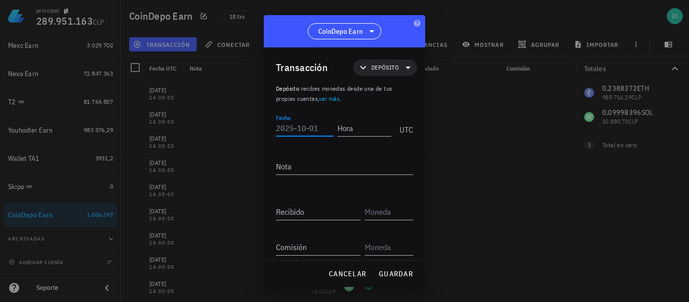
click at [311, 130] on input "Fecha" at bounding box center [304, 128] width 57 height 16
type input "[DATE]"
type input "12:14:00"
type textarea "Mexc a CoinDepo"
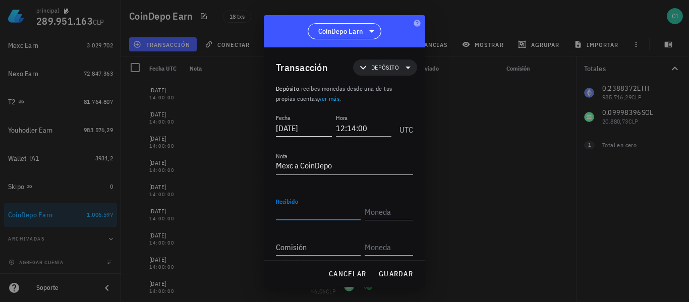
paste input "4,444787"
type input "4,444787"
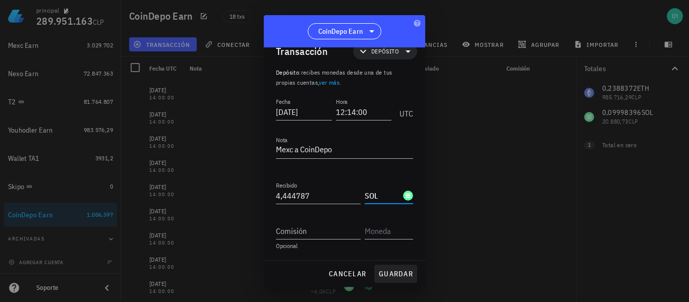
type input "SOL"
click at [391, 271] on span "guardar" at bounding box center [395, 273] width 35 height 9
